Goal: Task Accomplishment & Management: Manage account settings

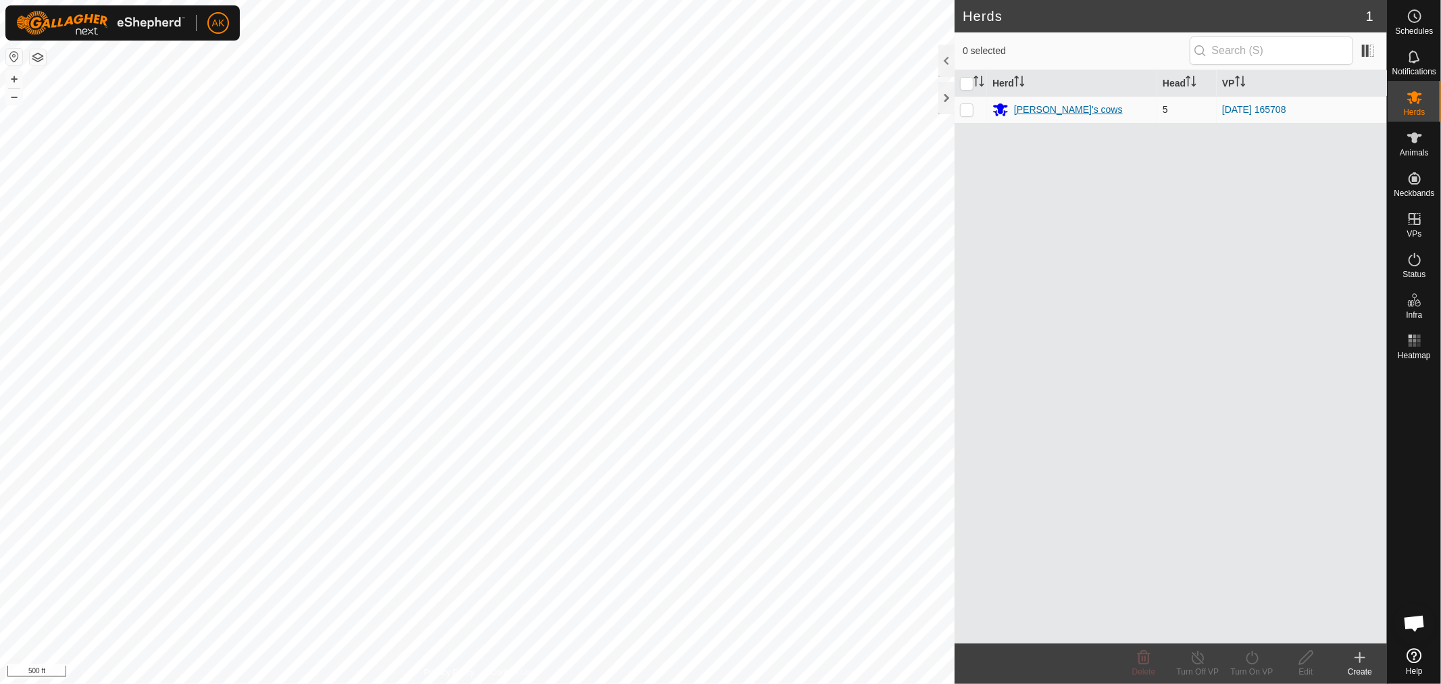
click at [1039, 113] on div "[PERSON_NAME]'s cows" at bounding box center [1068, 110] width 109 height 14
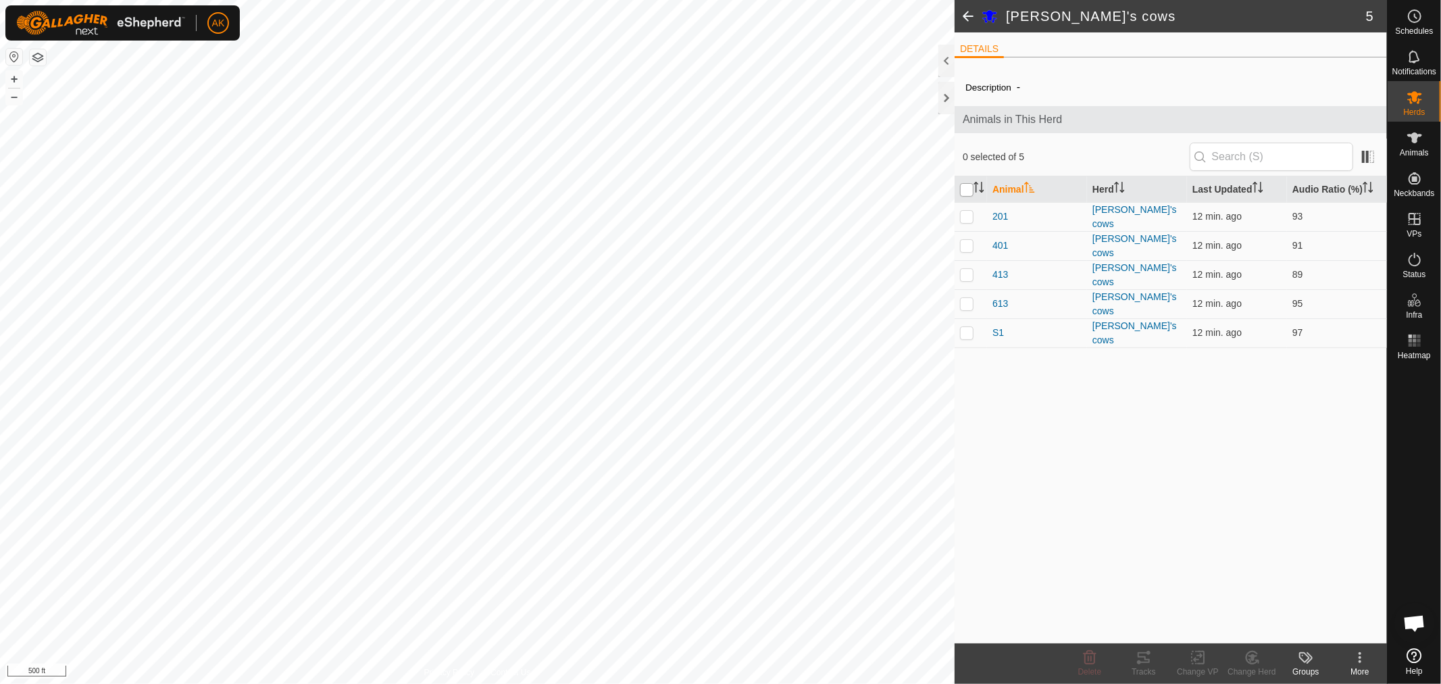
click at [964, 193] on input "checkbox" at bounding box center [967, 190] width 14 height 14
checkbox input "true"
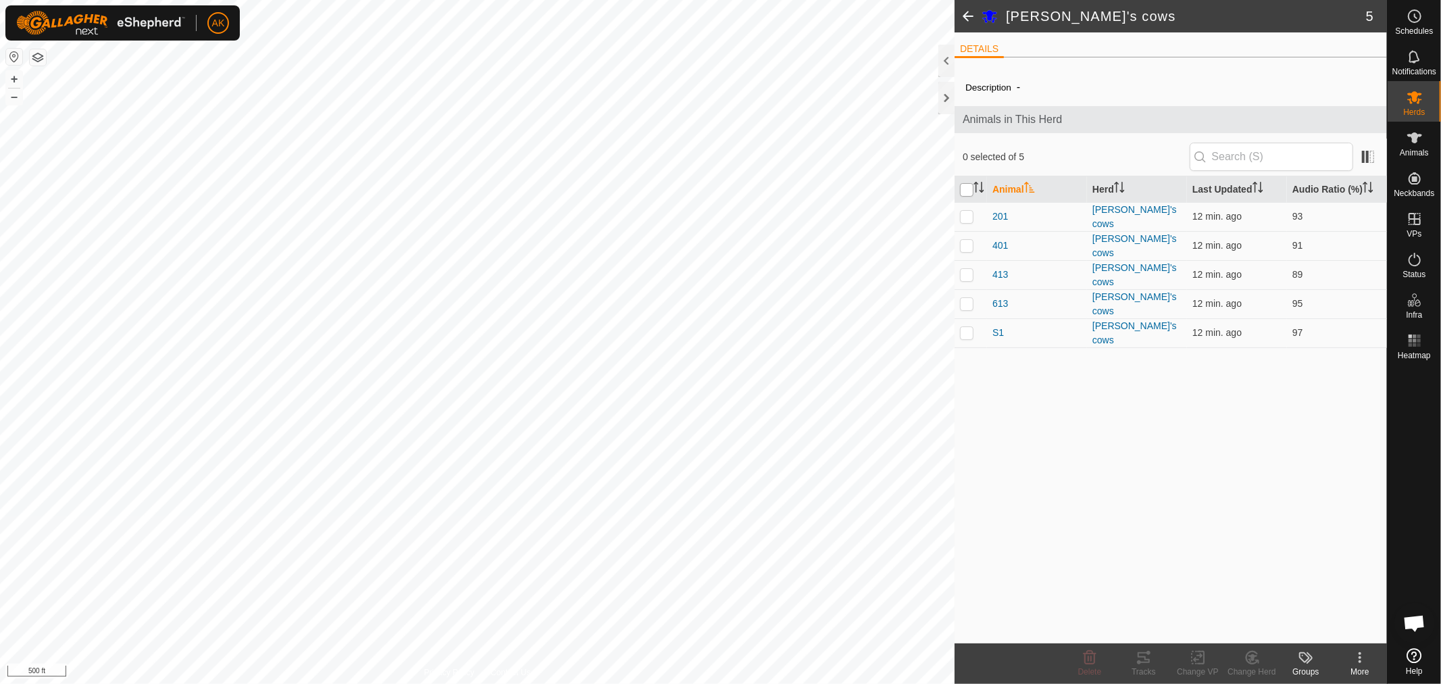
checkbox input "true"
click at [1144, 660] on icon at bounding box center [1144, 657] width 16 height 16
